Goal: Obtain resource: Download file/media

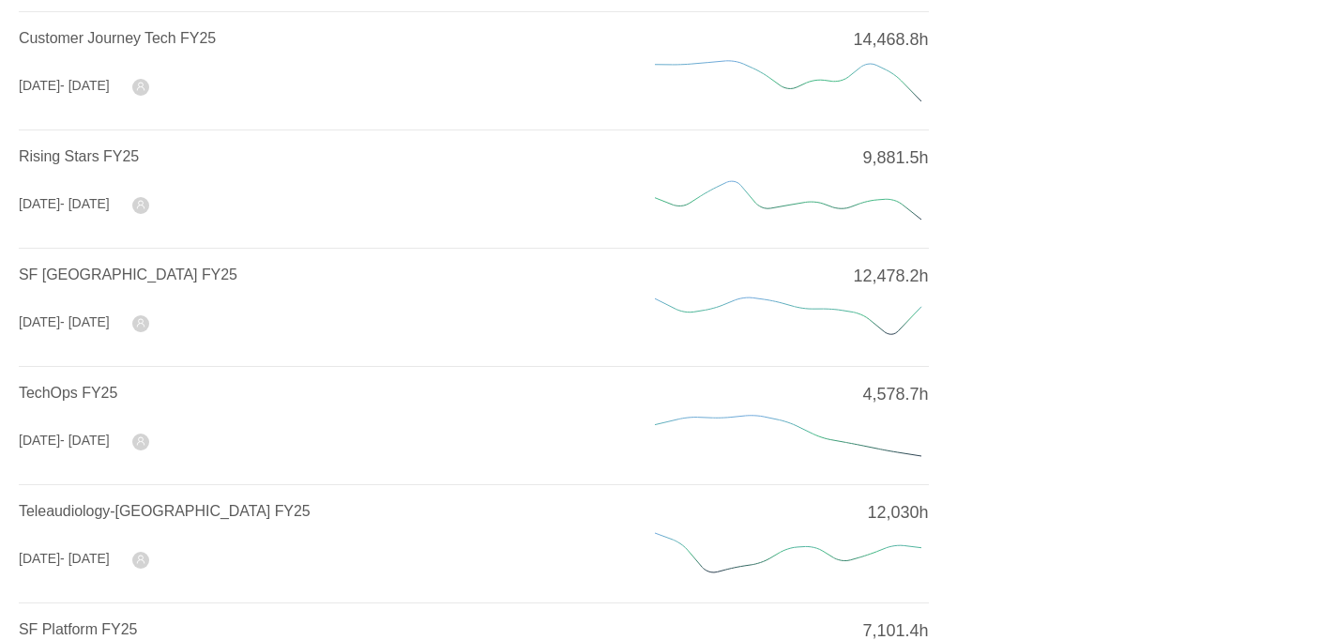
scroll to position [469, 0]
click at [90, 159] on span "Rising Stars FY25" at bounding box center [79, 154] width 120 height 16
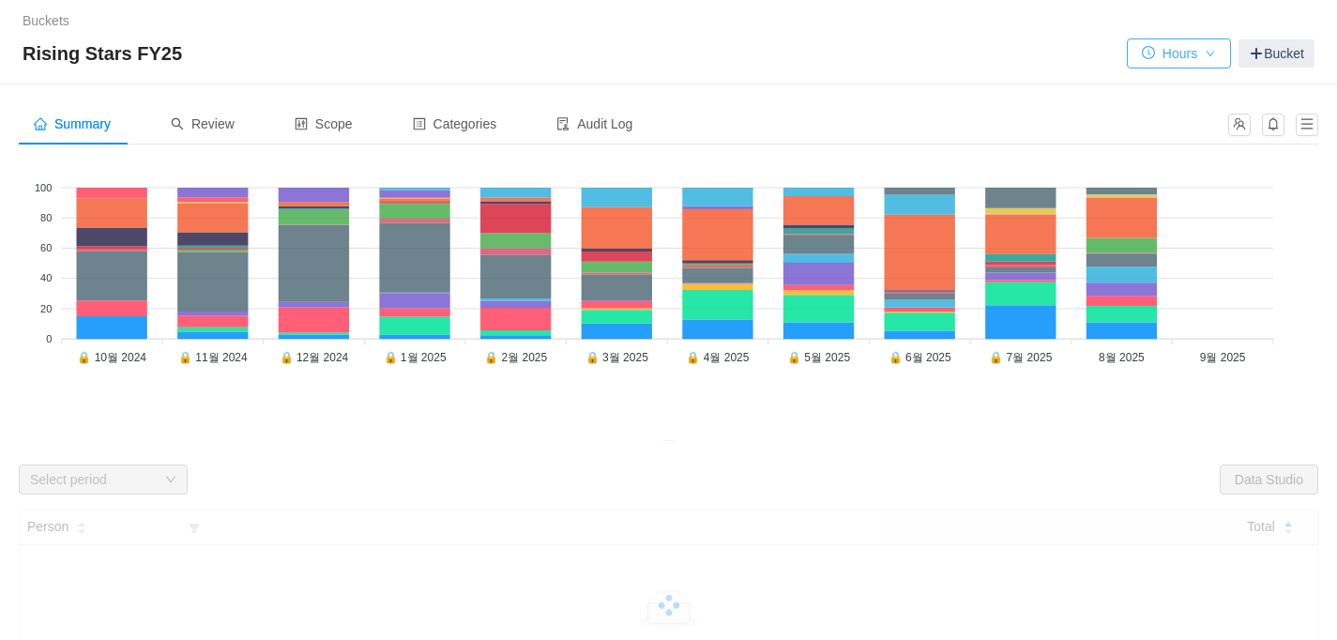
click at [1221, 46] on button "Hours" at bounding box center [1179, 53] width 104 height 30
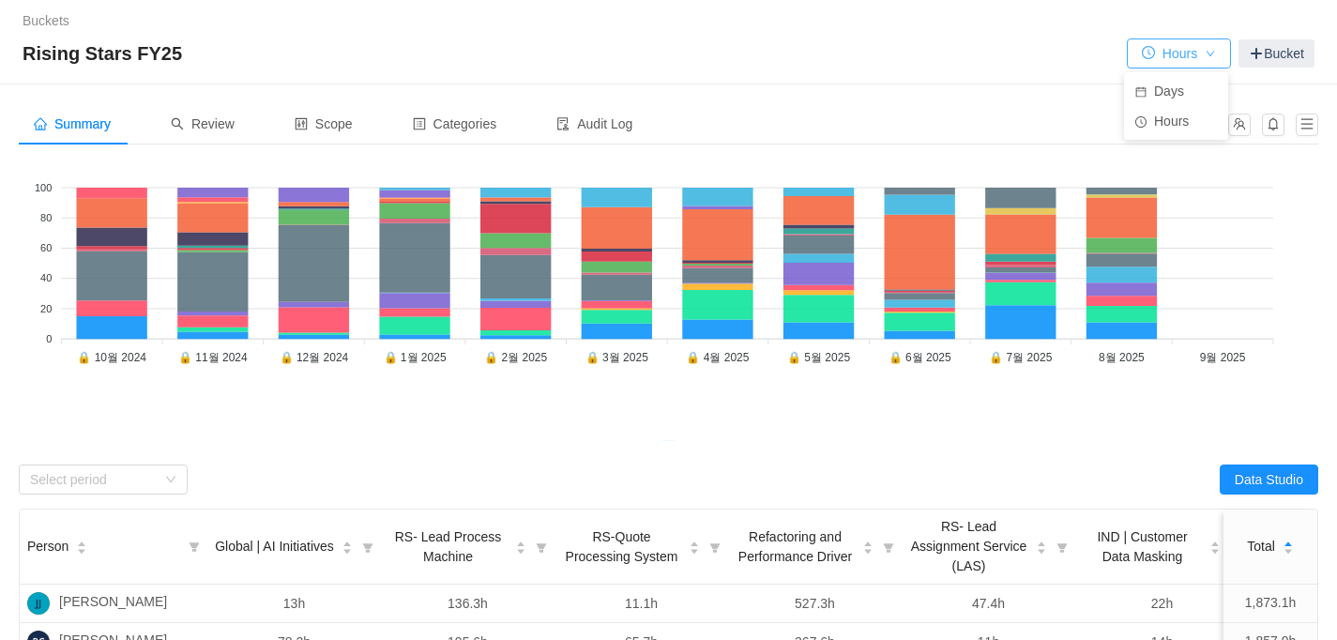
click at [1221, 46] on button "Hours" at bounding box center [1179, 53] width 104 height 30
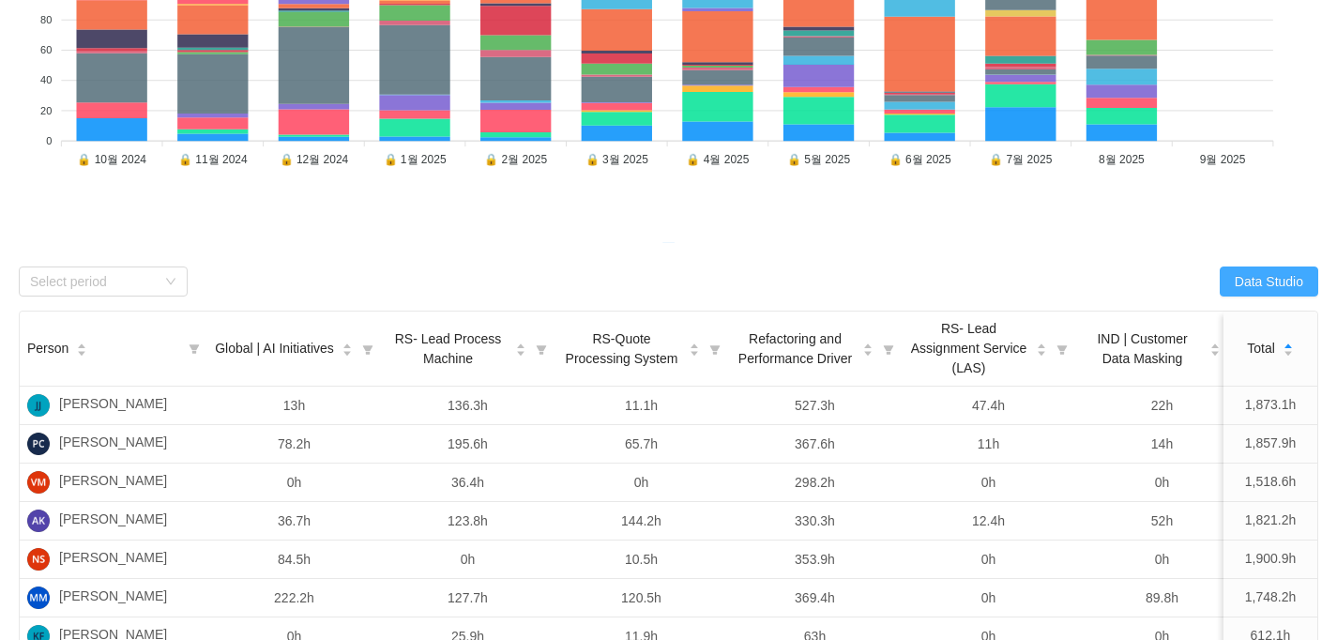
scroll to position [282, 0]
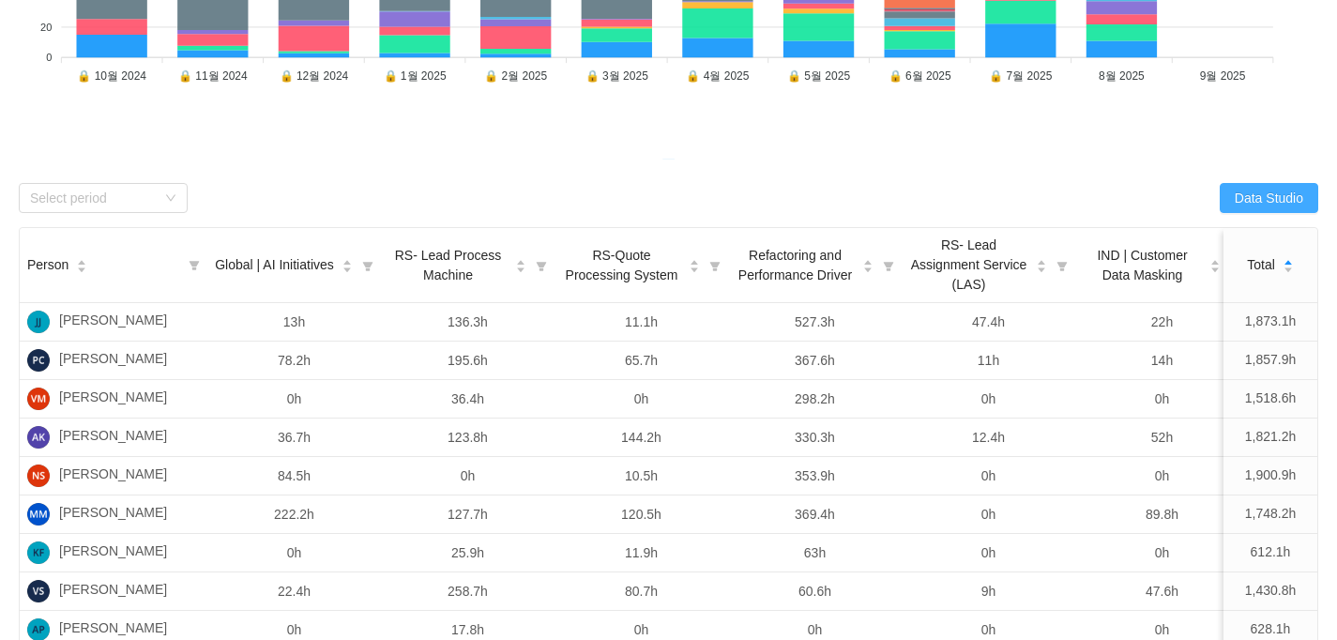
click at [1281, 190] on button "Data Studio" at bounding box center [1269, 198] width 99 height 30
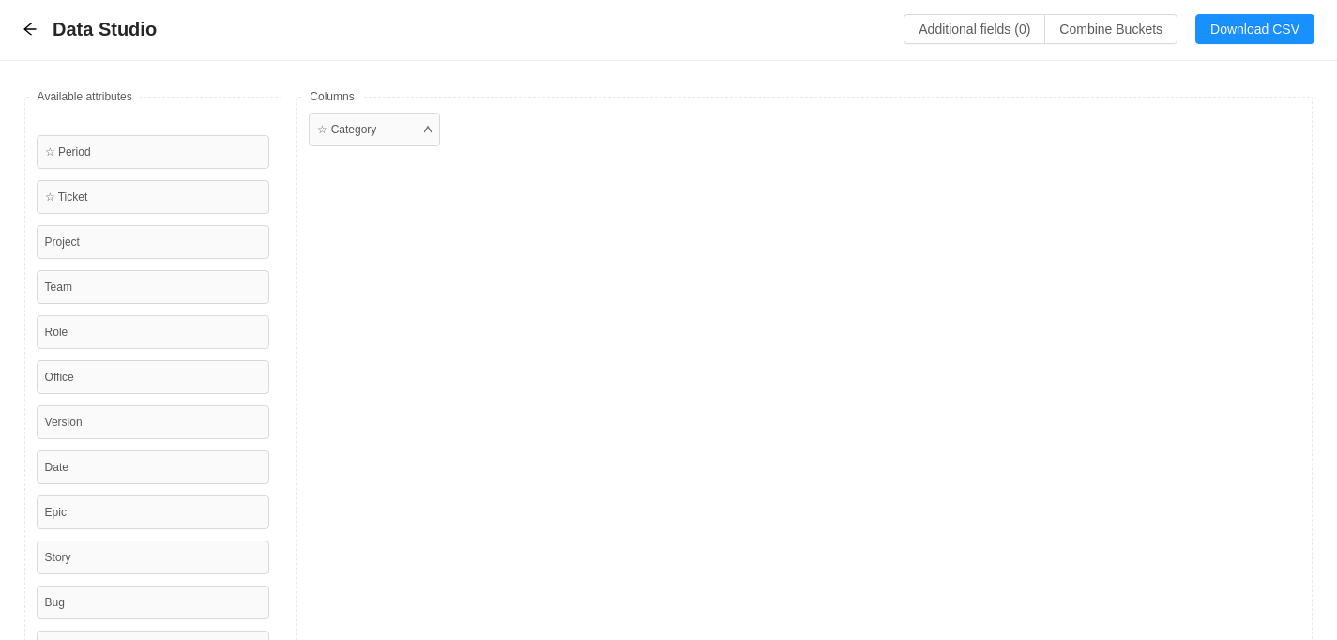
scroll to position [0, 0]
click at [1228, 34] on button "Download CSV" at bounding box center [1254, 30] width 119 height 30
click at [35, 26] on icon "icon: arrow-left" at bounding box center [30, 30] width 15 height 15
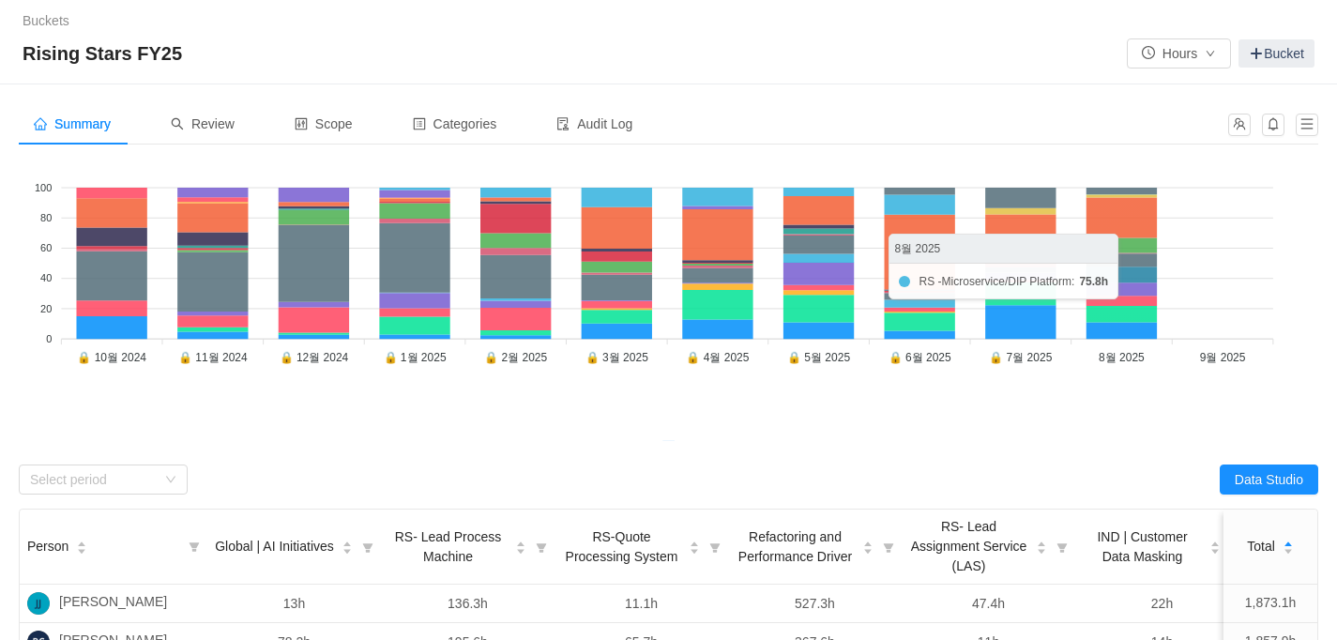
click at [1140, 271] on icon at bounding box center [1122, 274] width 70 height 16
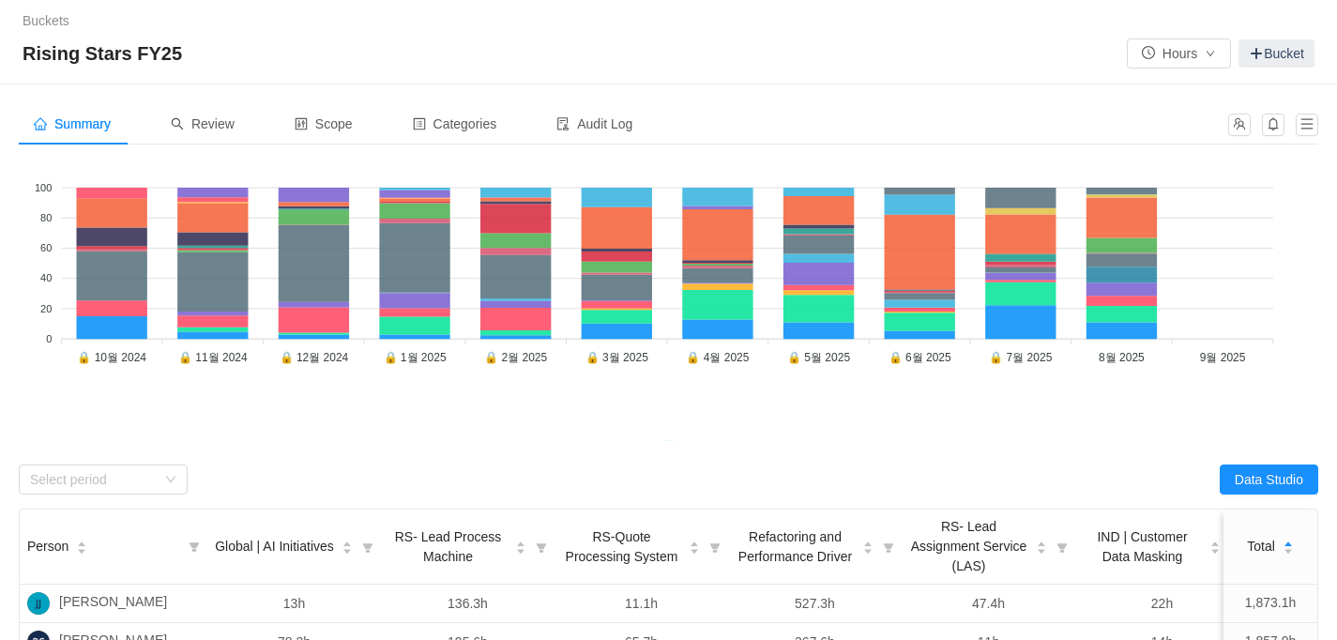
scroll to position [188, 0]
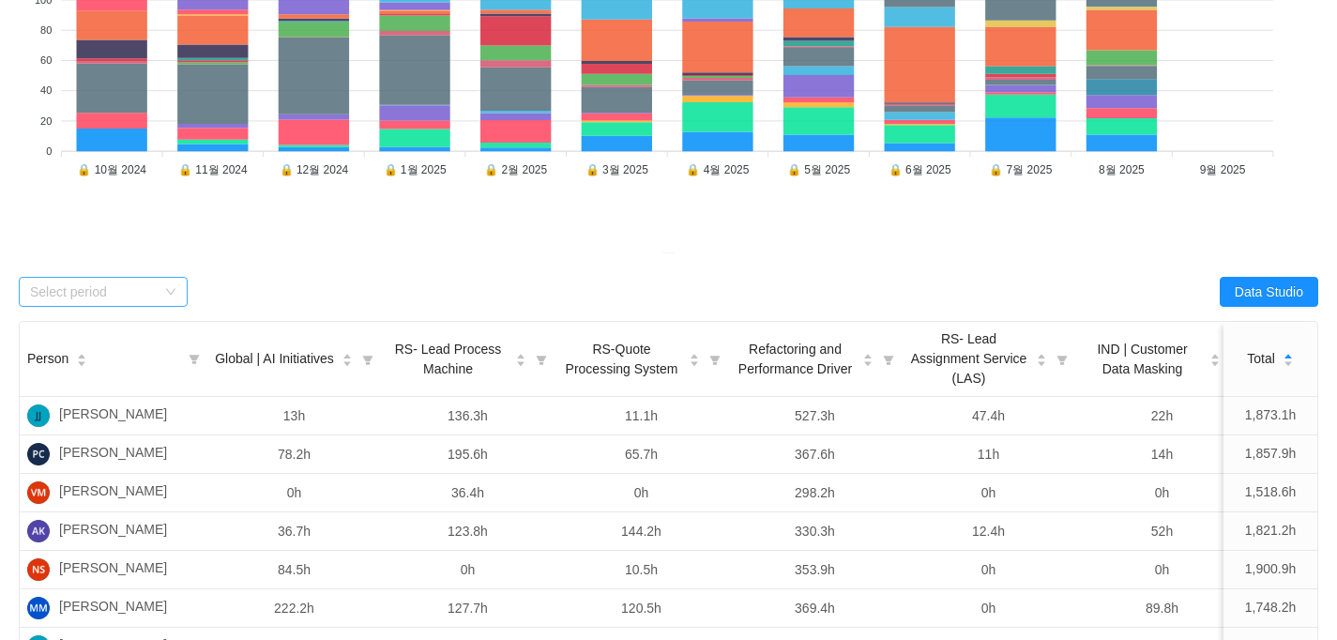
click at [168, 292] on icon "icon: down" at bounding box center [170, 291] width 11 height 11
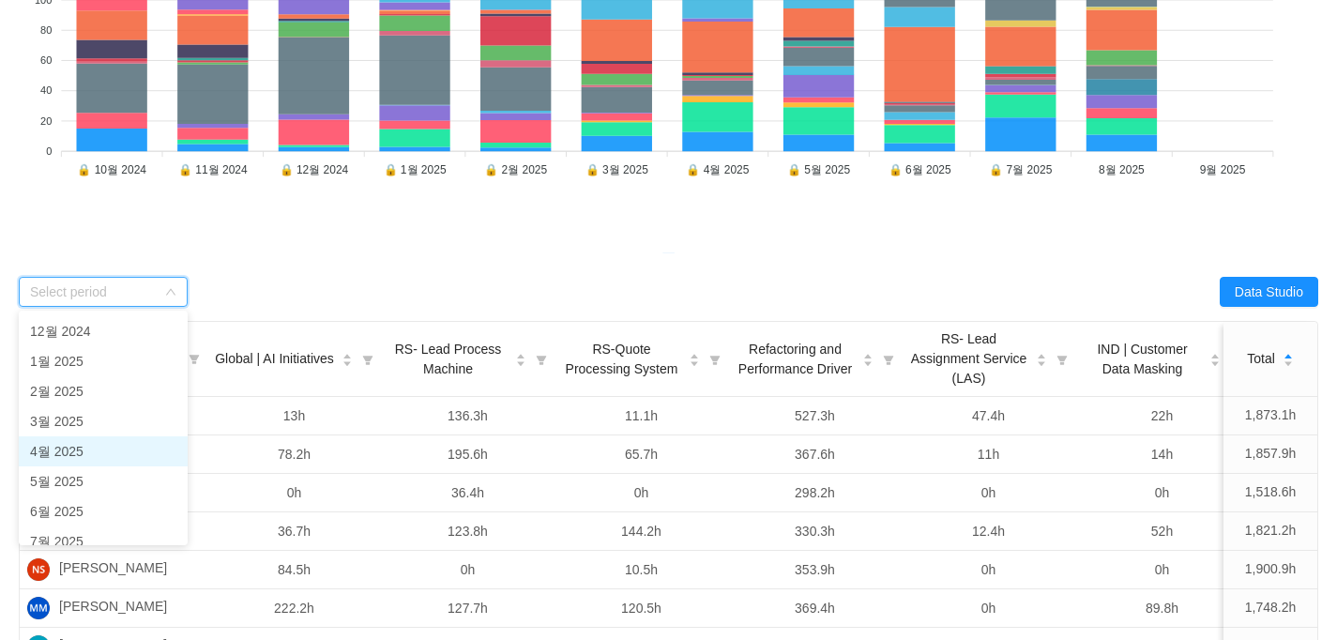
scroll to position [133, 0]
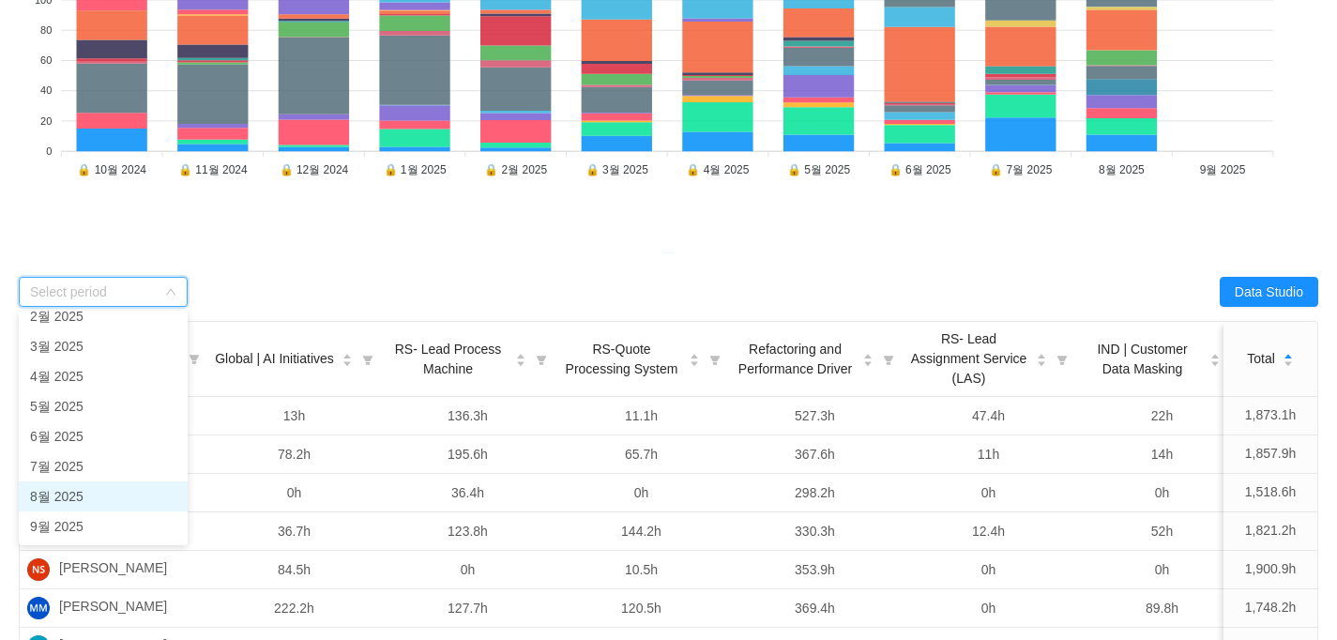
click at [99, 487] on li "8월 2025" at bounding box center [103, 496] width 169 height 30
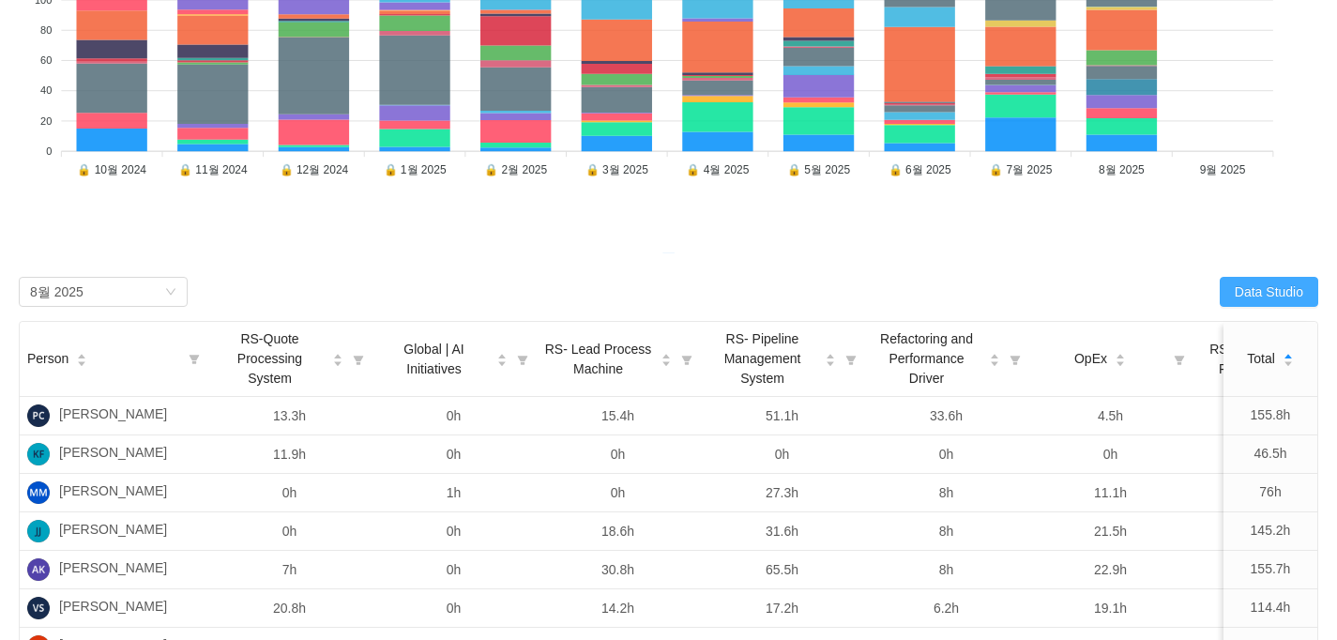
click at [1286, 290] on button "Data Studio" at bounding box center [1269, 292] width 99 height 30
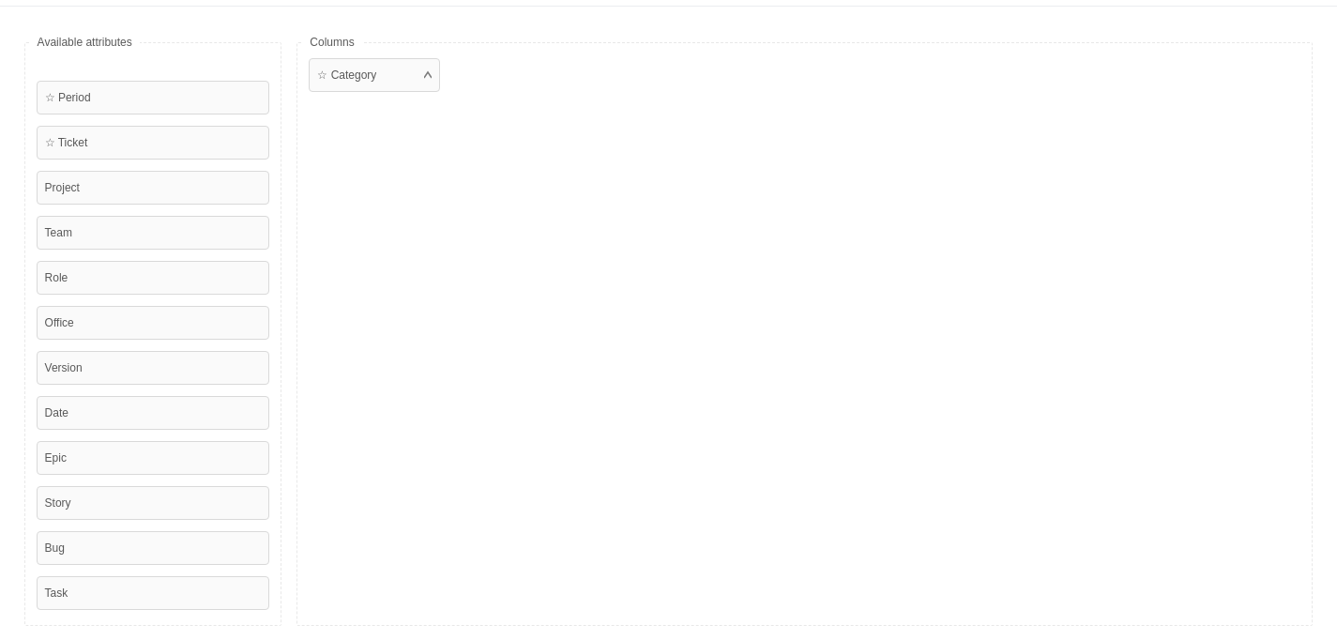
scroll to position [0, 0]
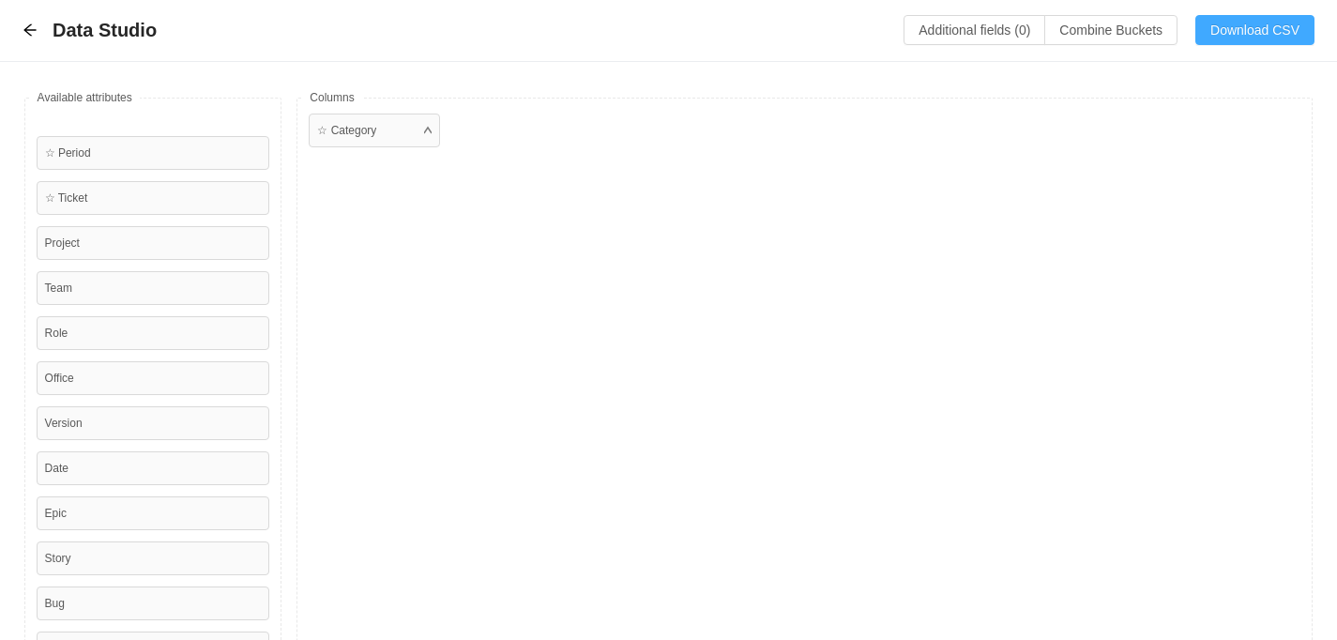
click at [1258, 22] on button "Download CSV" at bounding box center [1254, 30] width 119 height 30
